Goal: Task Accomplishment & Management: Manage account settings

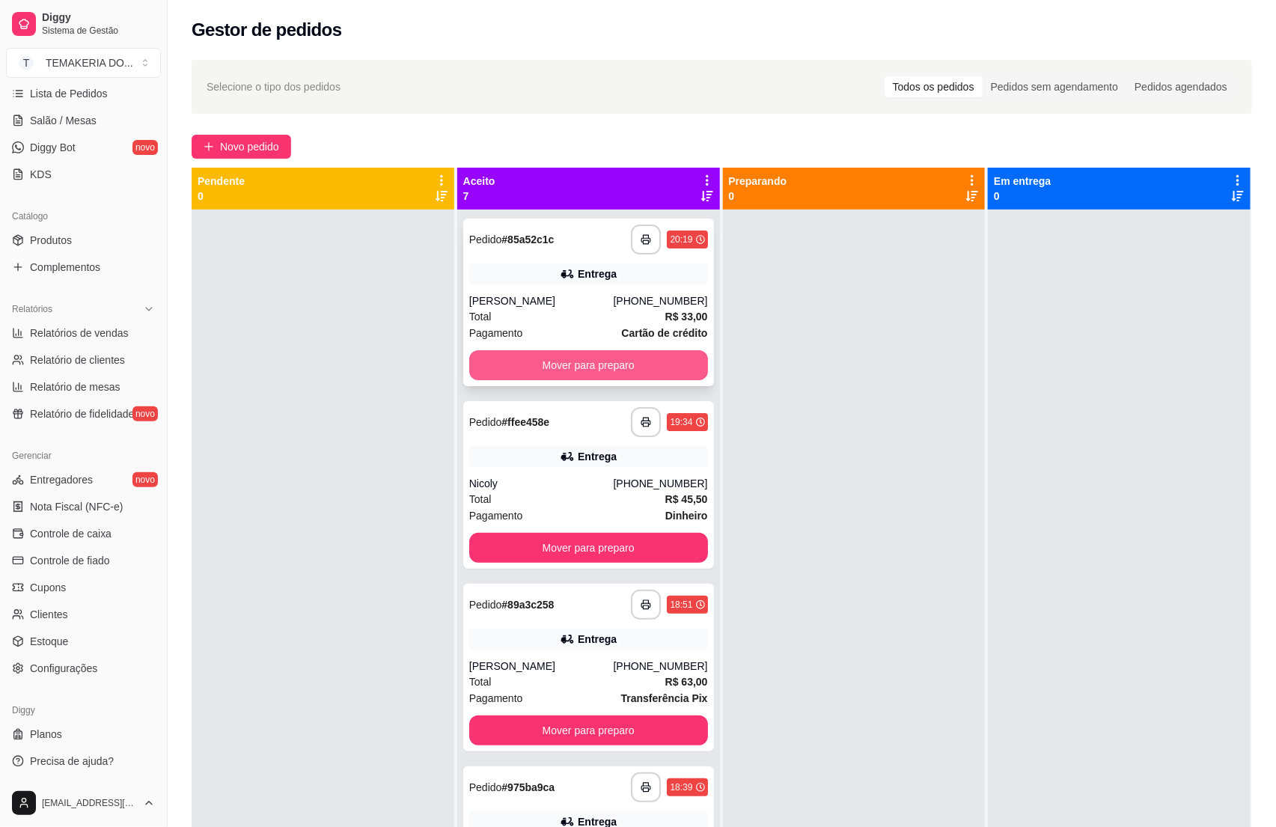
click at [539, 356] on button "Mover para preparo" at bounding box center [588, 365] width 239 height 30
click at [557, 533] on button "Mover para preparo" at bounding box center [588, 548] width 239 height 30
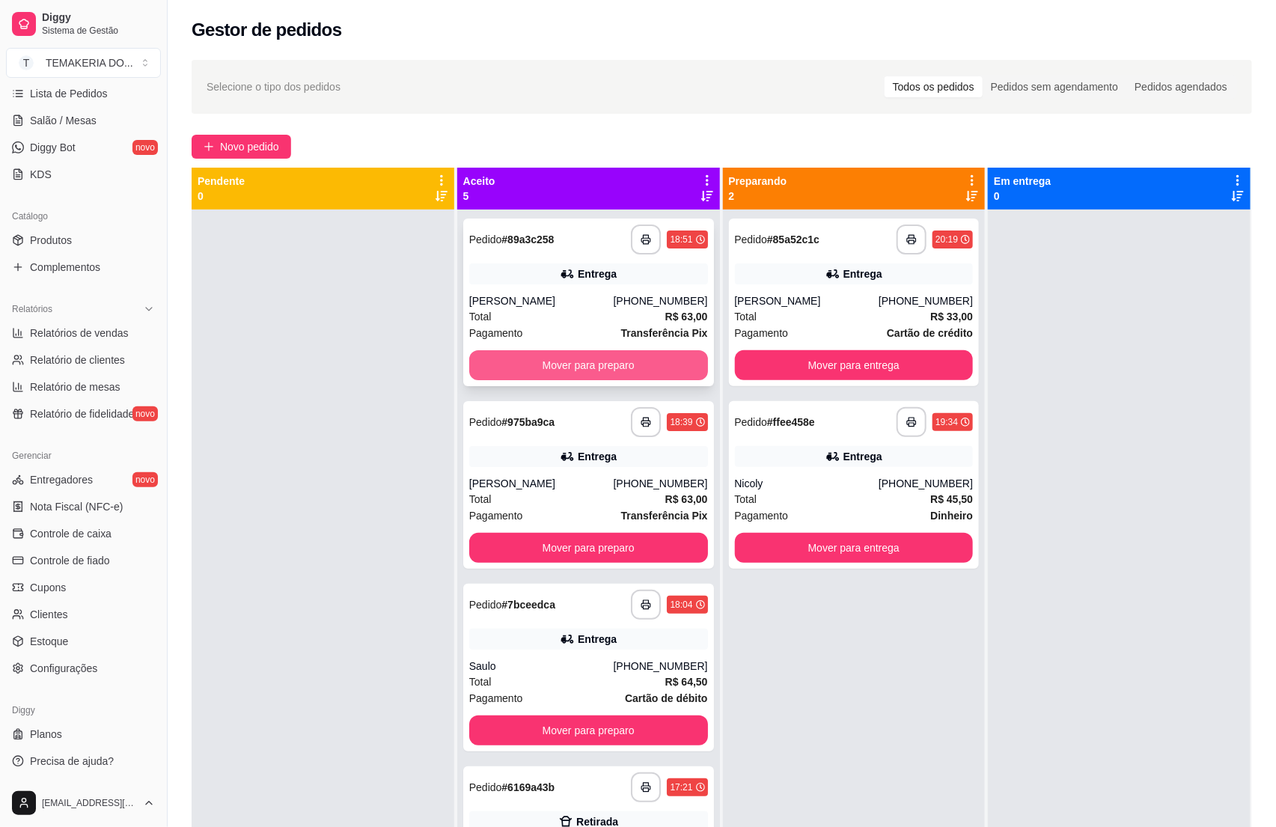
click at [588, 360] on button "Mover para preparo" at bounding box center [588, 365] width 239 height 30
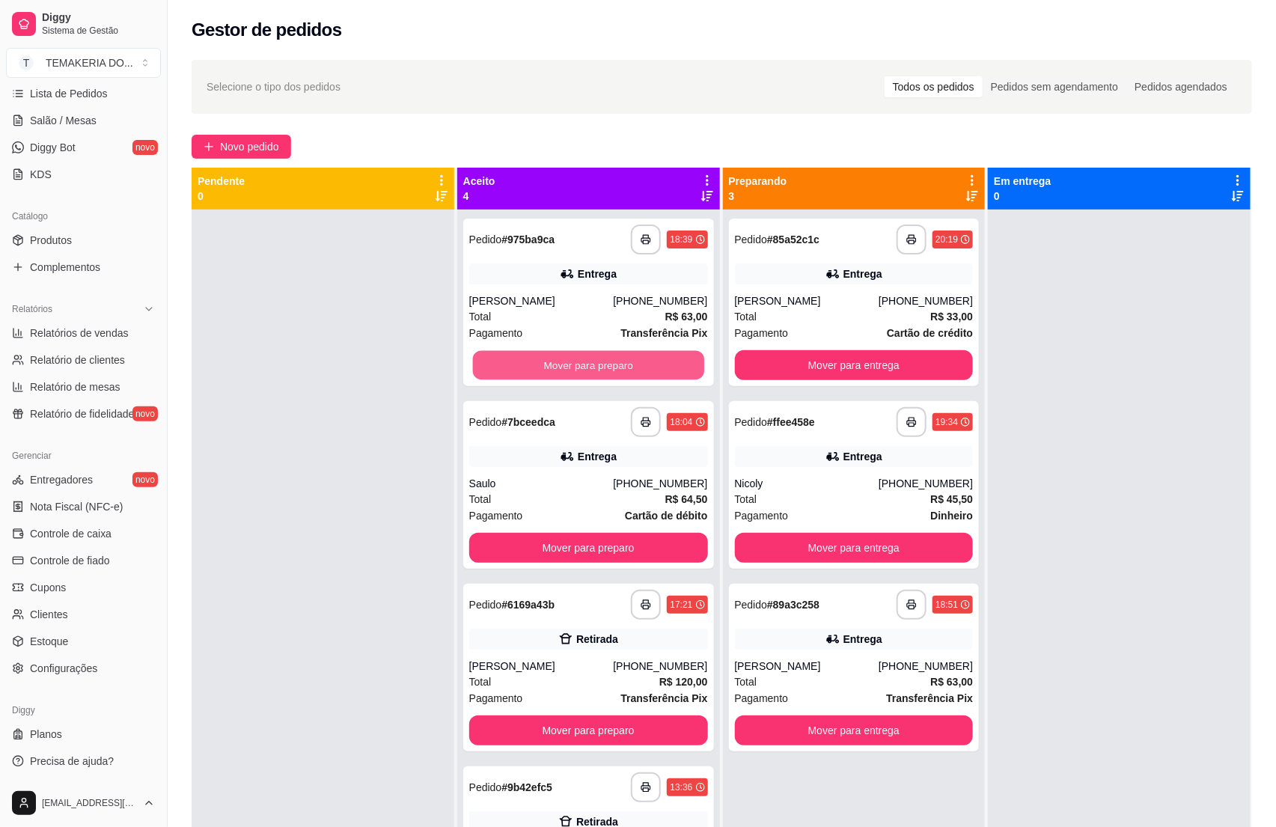
click at [615, 367] on button "Mover para preparo" at bounding box center [588, 365] width 231 height 29
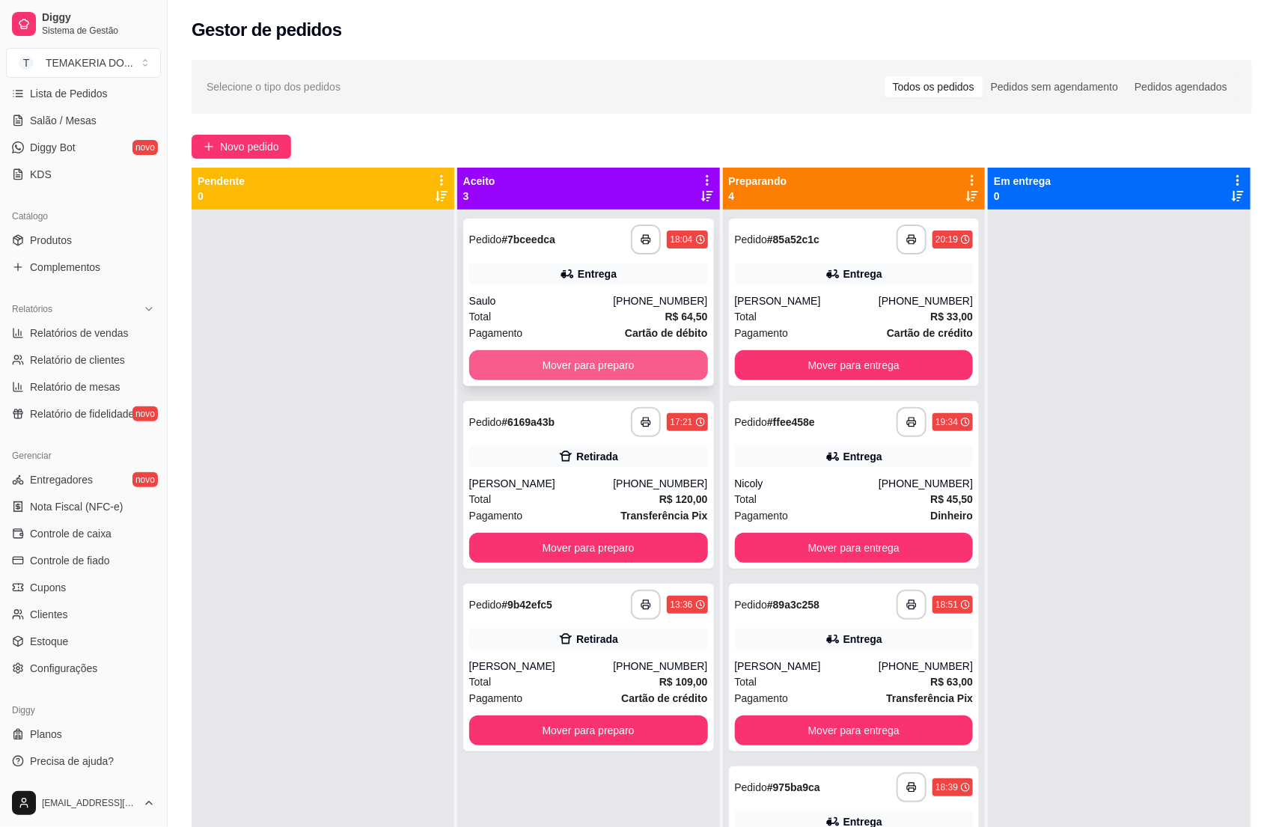
click at [623, 366] on button "Mover para preparo" at bounding box center [588, 365] width 239 height 30
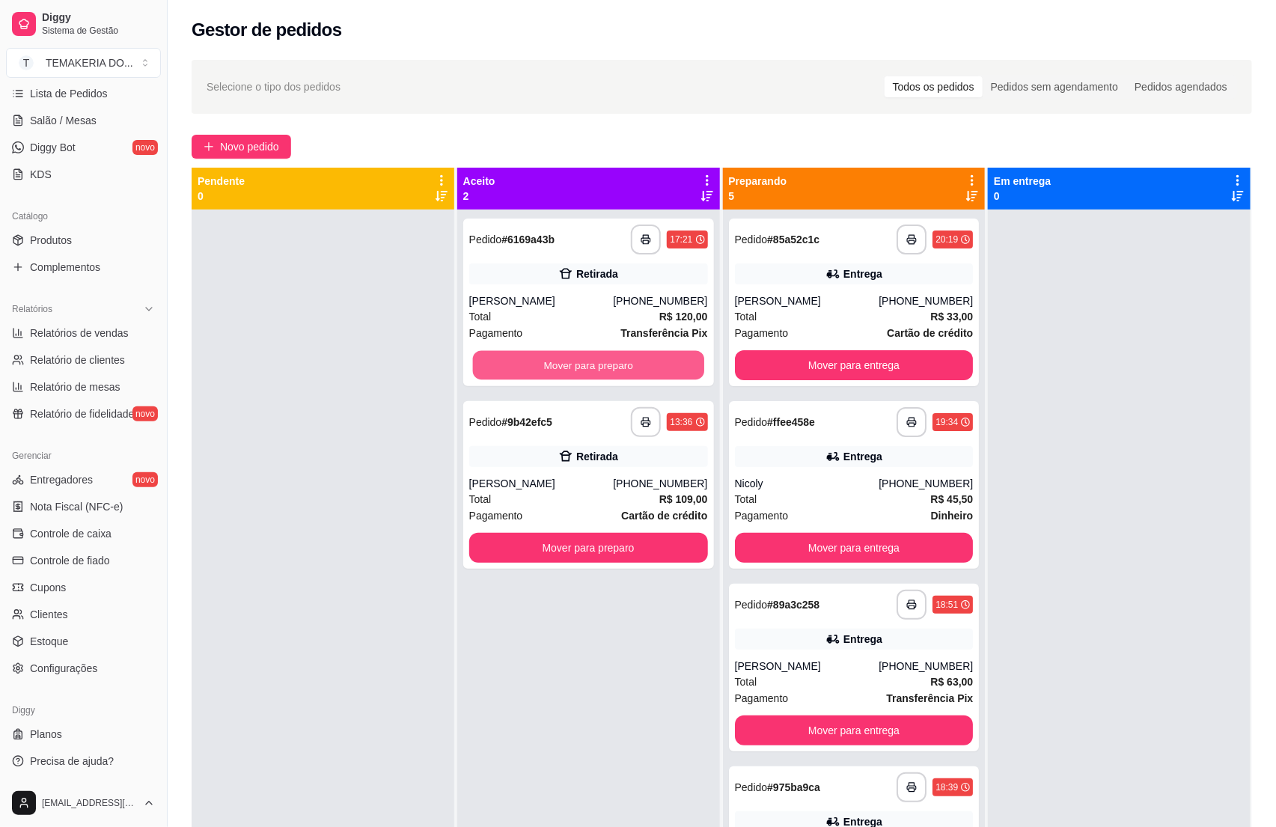
click at [623, 366] on button "Mover para preparo" at bounding box center [588, 365] width 231 height 29
click at [639, 533] on button "Mover para preparo" at bounding box center [588, 548] width 239 height 30
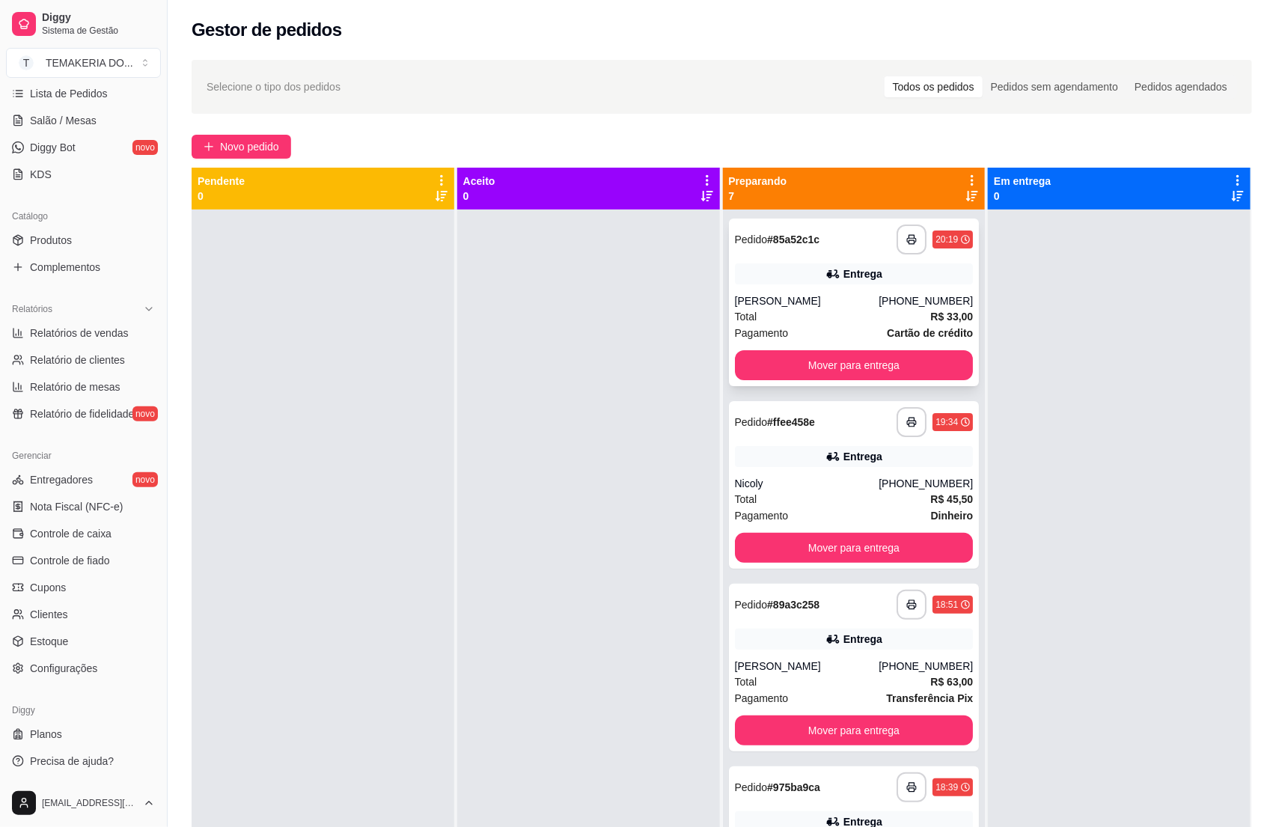
click at [755, 367] on button "Mover para entrega" at bounding box center [854, 365] width 239 height 30
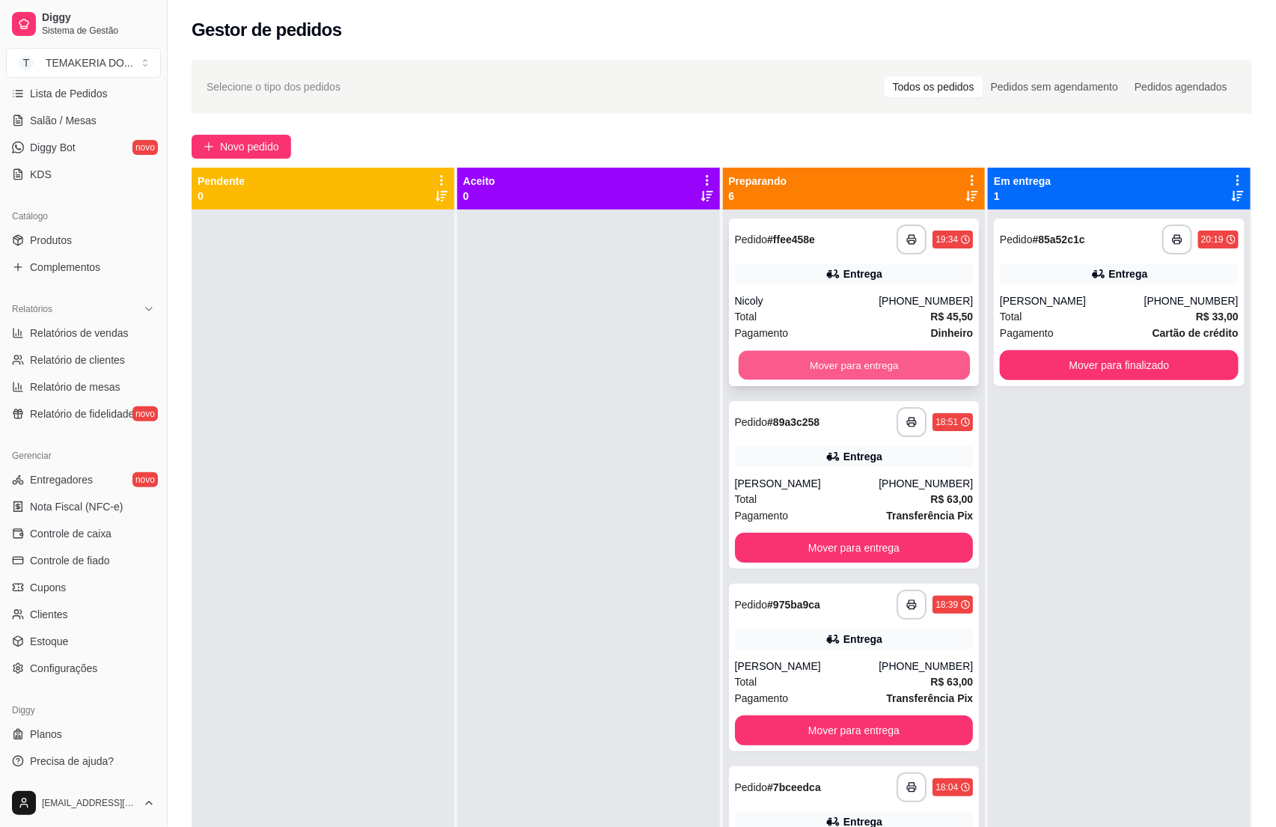
click at [827, 371] on button "Mover para entrega" at bounding box center [853, 365] width 231 height 29
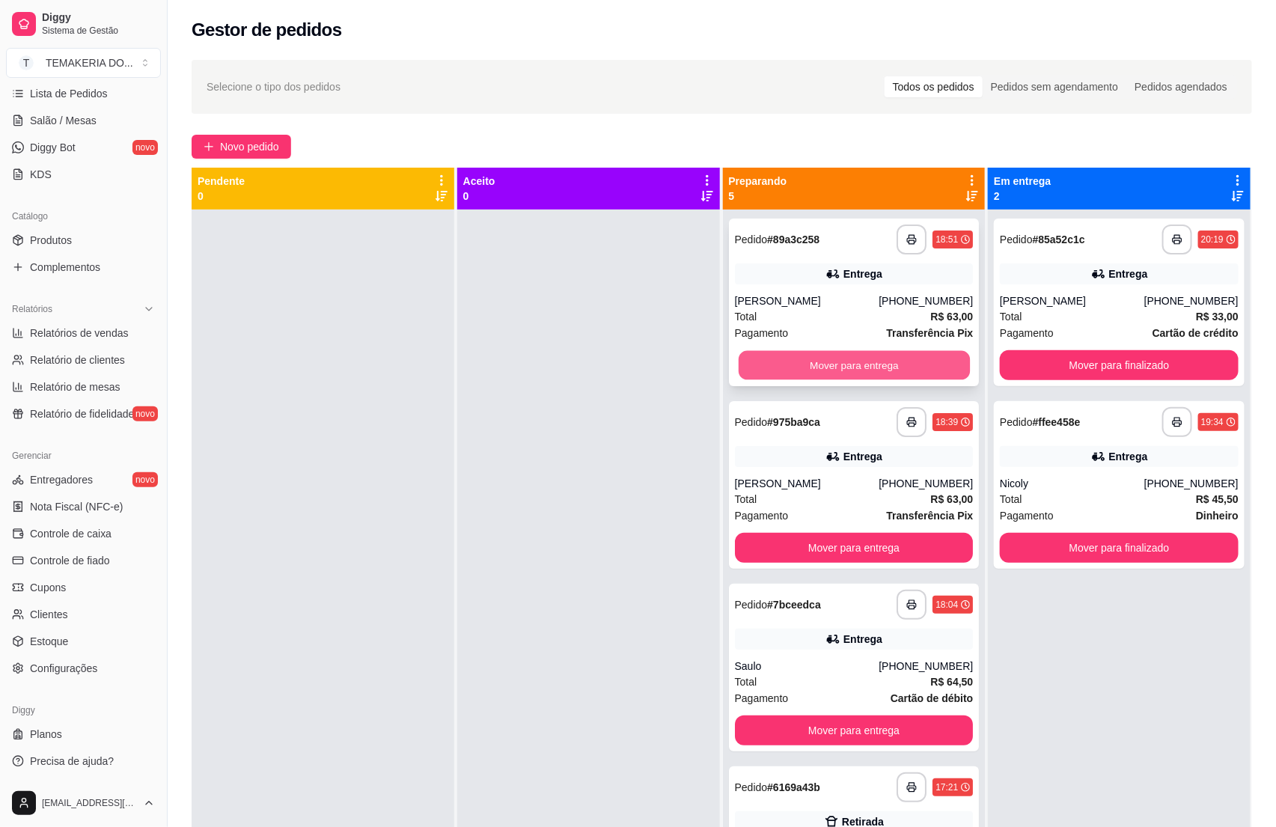
click at [867, 371] on button "Mover para entrega" at bounding box center [853, 365] width 231 height 29
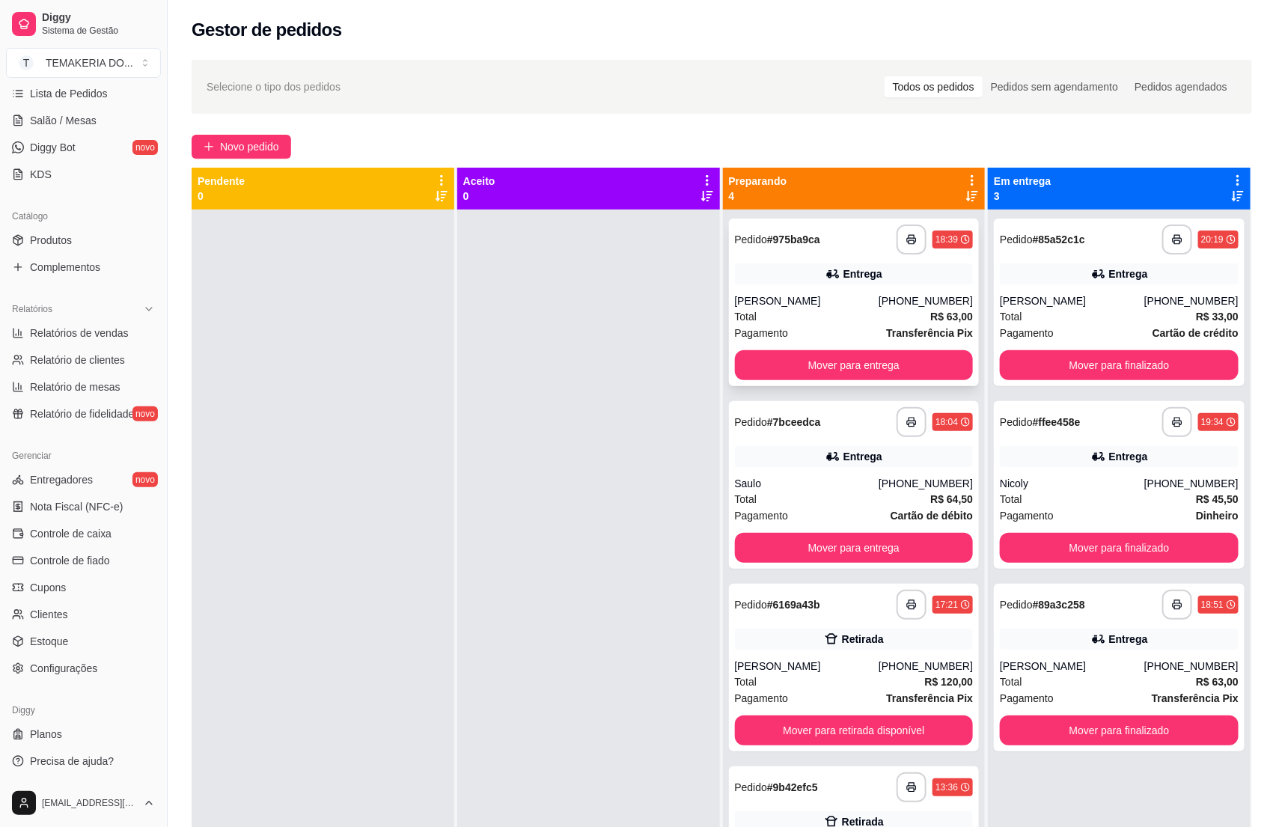
click at [886, 368] on button "Mover para entrega" at bounding box center [854, 365] width 239 height 30
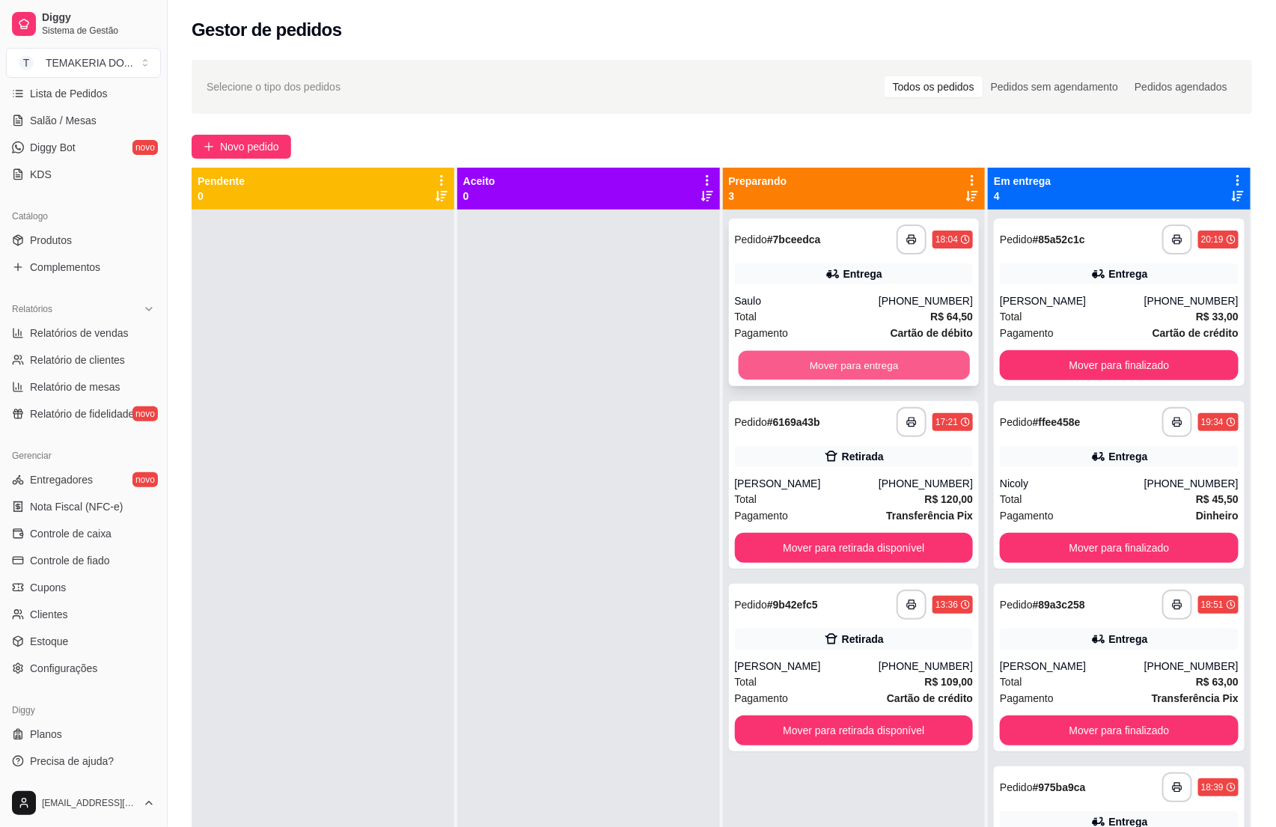
click at [886, 367] on button "Mover para entrega" at bounding box center [853, 365] width 231 height 29
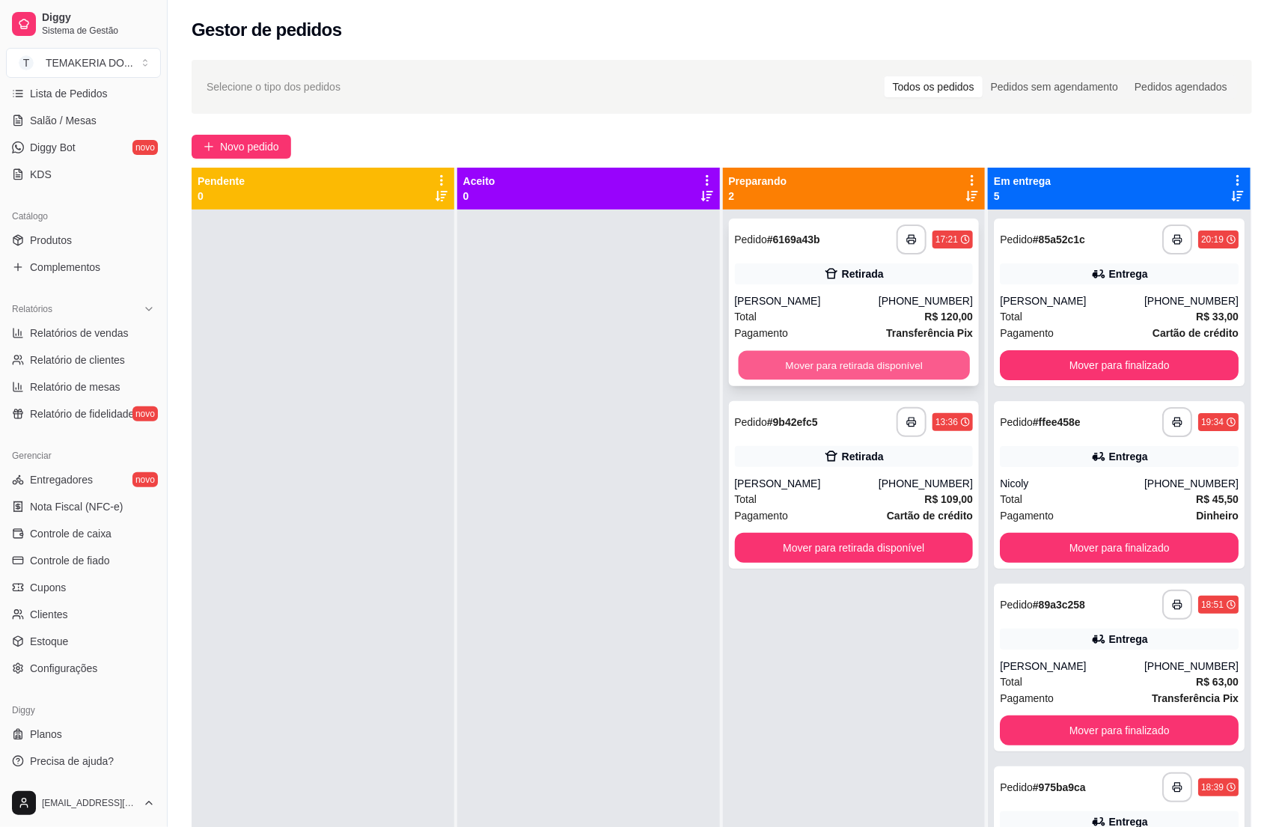
click at [876, 367] on button "Mover para retirada disponível" at bounding box center [853, 365] width 231 height 29
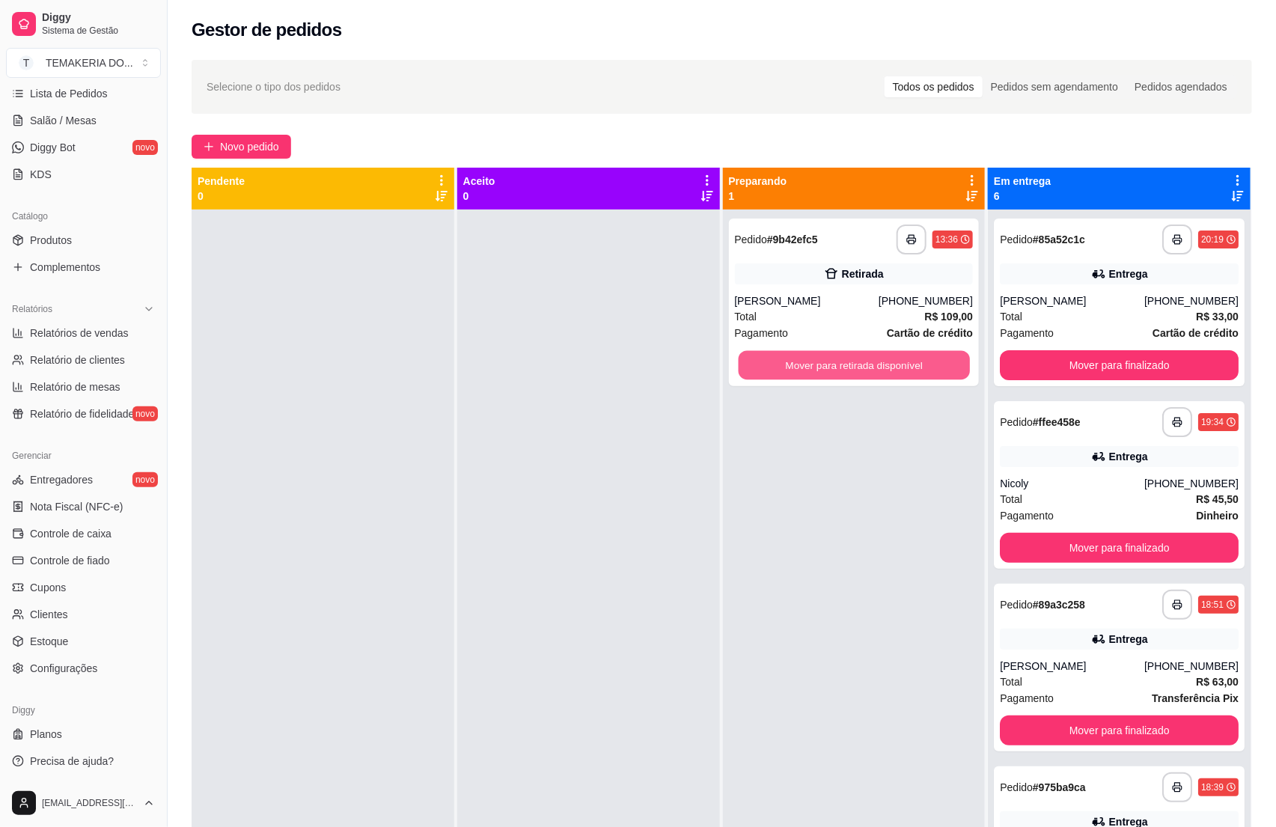
click at [876, 367] on button "Mover para retirada disponível" at bounding box center [853, 365] width 231 height 29
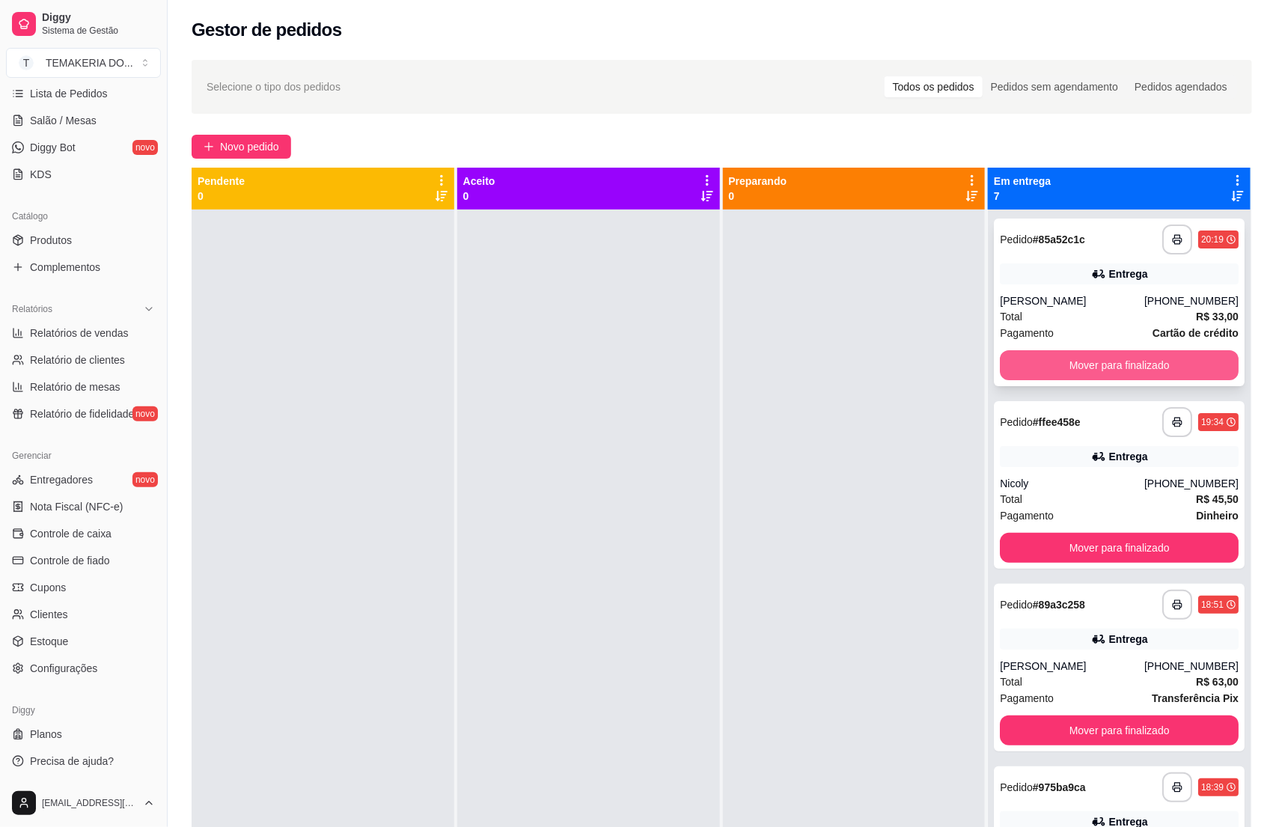
click at [1098, 364] on button "Mover para finalizado" at bounding box center [1119, 365] width 239 height 30
click at [1110, 364] on button "Mover para finalizado" at bounding box center [1119, 365] width 231 height 29
click at [1118, 533] on button "Mover para finalizado" at bounding box center [1119, 548] width 239 height 30
click at [1107, 533] on button "Mover para finalizado" at bounding box center [1119, 548] width 239 height 30
click at [1083, 533] on button "Mover para finalizado" at bounding box center [1119, 548] width 239 height 30
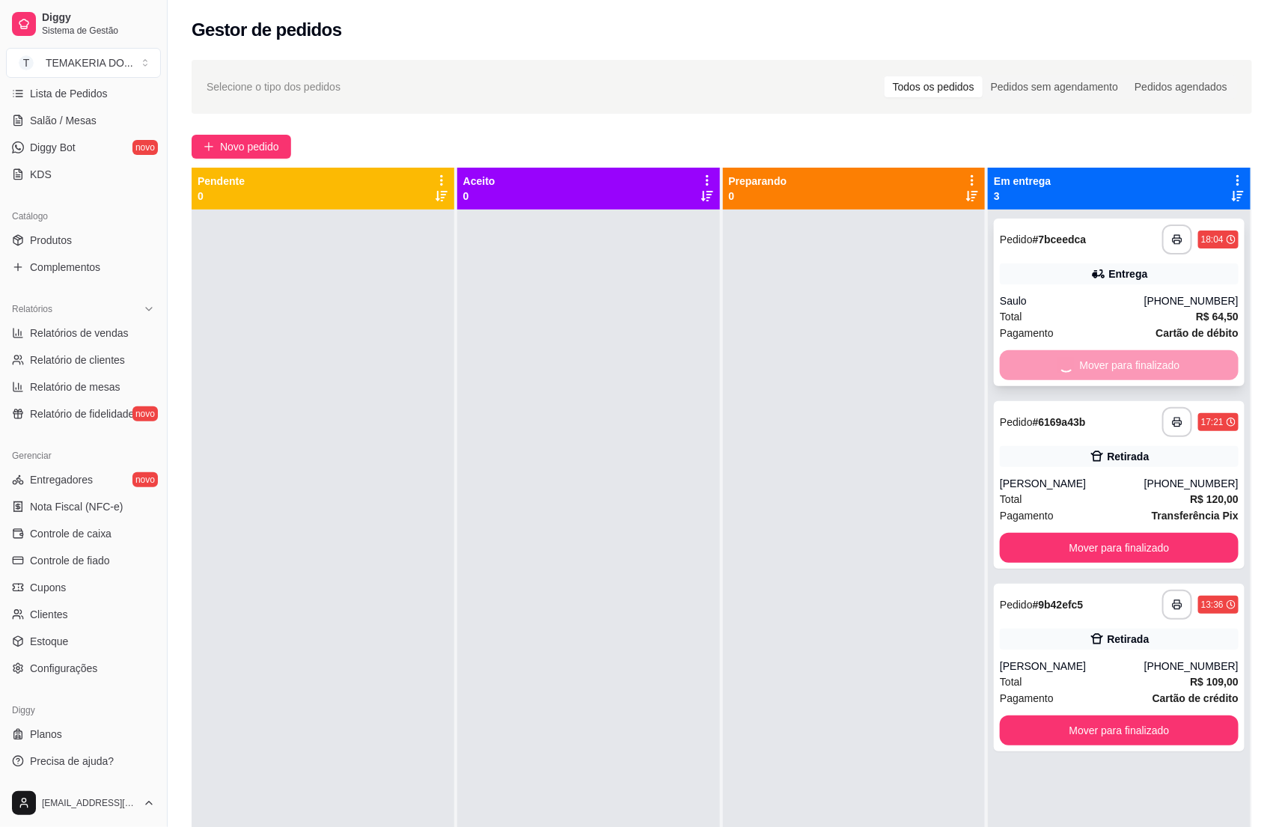
click at [1112, 533] on button "Mover para finalizado" at bounding box center [1119, 548] width 239 height 30
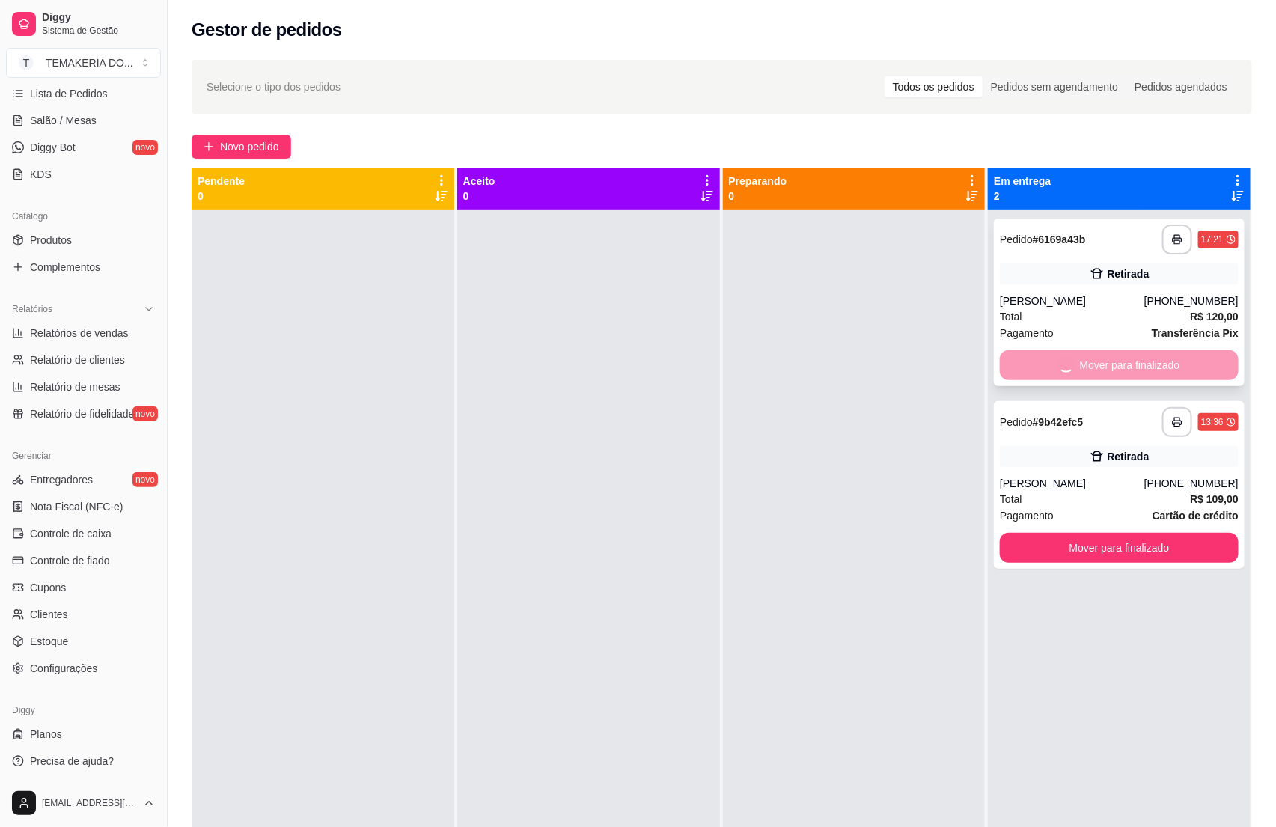
click at [1116, 533] on button "Mover para finalizado" at bounding box center [1119, 548] width 239 height 30
